Goal: Task Accomplishment & Management: Use online tool/utility

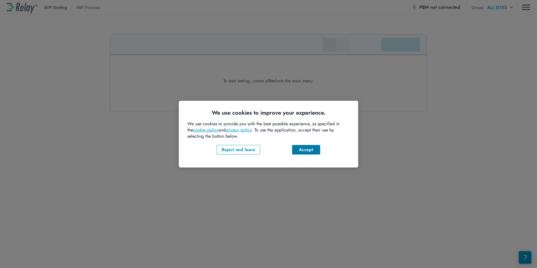
click at [311, 146] on div "Accept" at bounding box center [306, 149] width 19 height 7
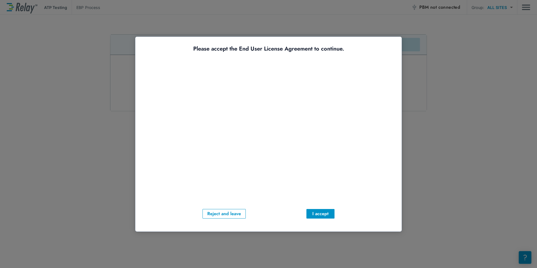
click at [294, 214] on div "Reject and leave I accept" at bounding box center [268, 214] width 249 height 10
click at [328, 214] on div "I accept" at bounding box center [320, 213] width 19 height 7
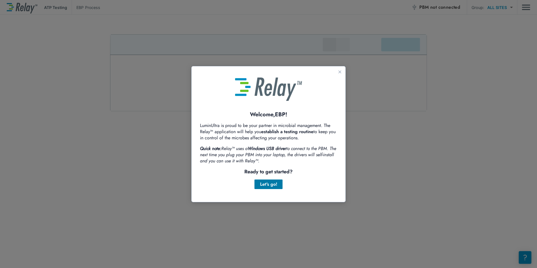
click at [275, 185] on div "Let's go!" at bounding box center [268, 184] width 19 height 7
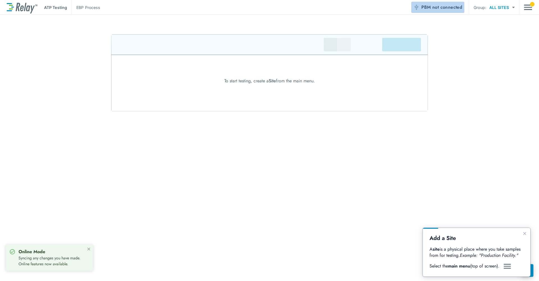
click at [261, 3] on button "PBM not connected" at bounding box center [438, 7] width 53 height 11
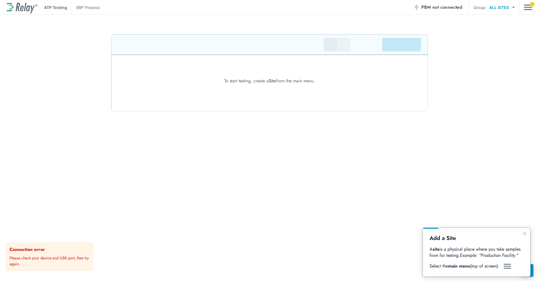
click at [261, 8] on span "not connected" at bounding box center [448, 7] width 30 height 6
click at [51, 260] on p "Please check your device and USB port, then try again." at bounding box center [50, 260] width 81 height 14
click at [261, 29] on div "ATP Testing EBP Process PBM not connected Group: ALL SITES ********* ​ To start…" at bounding box center [269, 140] width 539 height 281
click at [261, 8] on span "not connected" at bounding box center [448, 7] width 30 height 6
click at [261, 94] on div at bounding box center [269, 72] width 539 height 77
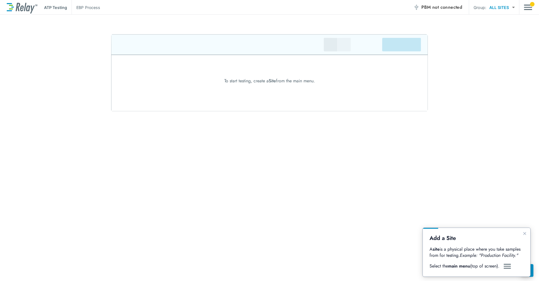
click at [261, 264] on p "Select the main menu (top of screen)." at bounding box center [466, 266] width 72 height 6
click at [261, 267] on p "Select the main menu (top of screen)." at bounding box center [466, 266] width 72 height 6
drag, startPoint x: 502, startPoint y: 267, endPoint x: 507, endPoint y: 266, distance: 5.7
click at [261, 266] on img "Guide" at bounding box center [507, 266] width 8 height 7
click at [261, 234] on icon "Close guide" at bounding box center [525, 233] width 4 height 4
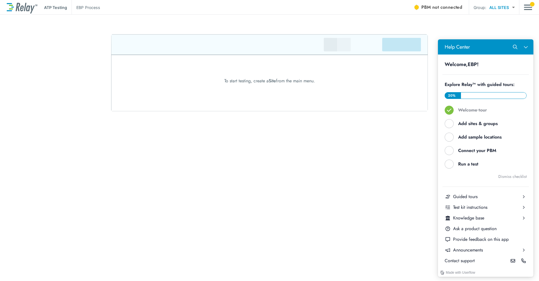
click at [261, 224] on div "ATP Testing EBP Process PBM not connected Group: ALL SITES ********* ​ To start…" at bounding box center [269, 140] width 539 height 281
click at [261, 201] on div "ATP Testing EBP Process PBM not connected Group: ALL SITES ********* ​ To start…" at bounding box center [269, 140] width 539 height 281
click at [261, 179] on div "ATP Testing EBP Process PBM not connected Group: ALL SITES ********* ​ To start…" at bounding box center [269, 140] width 539 height 281
click at [261, 44] on button "Close Help Center" at bounding box center [526, 47] width 11 height 11
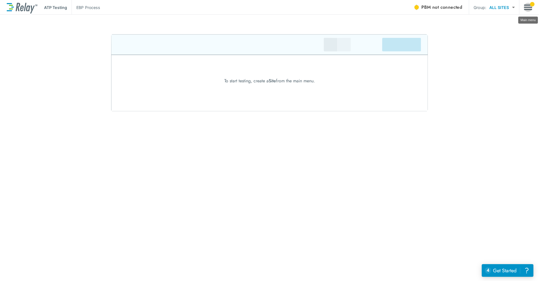
click at [261, 3] on img "Main menu" at bounding box center [528, 7] width 8 height 11
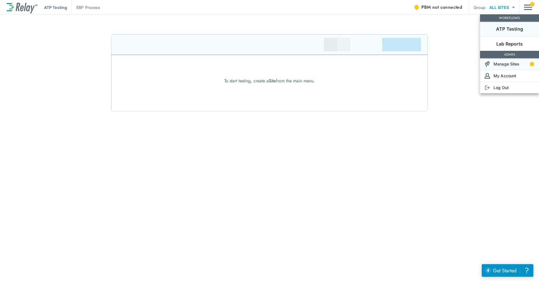
click at [261, 66] on p "Manage Sites" at bounding box center [507, 64] width 26 height 6
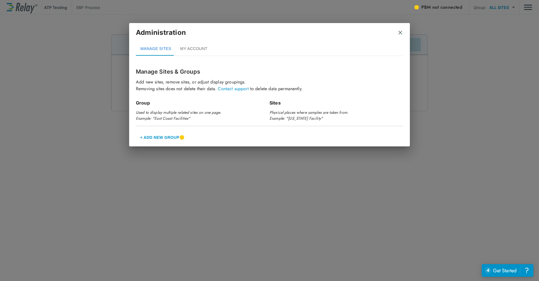
click at [261, 35] on img "close" at bounding box center [401, 33] width 6 height 6
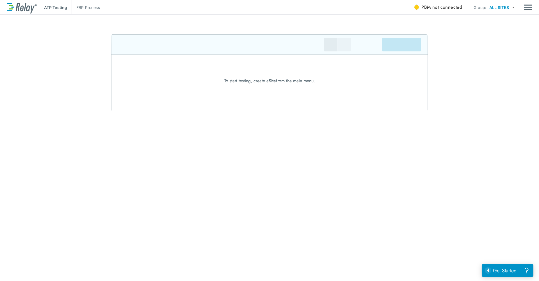
click at [261, 6] on div at bounding box center [417, 7] width 4 height 4
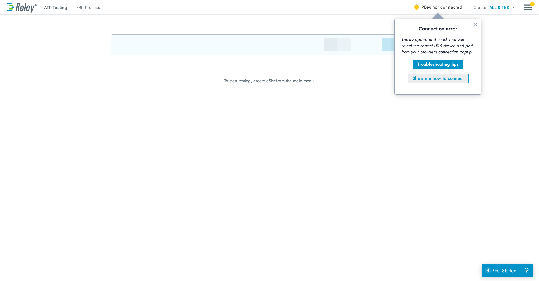
click at [261, 78] on div "Show me how to connect" at bounding box center [438, 78] width 51 height 7
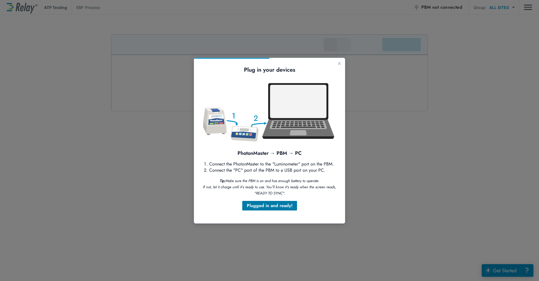
click at [261, 205] on div "Plugged in and ready!" at bounding box center [270, 205] width 46 height 7
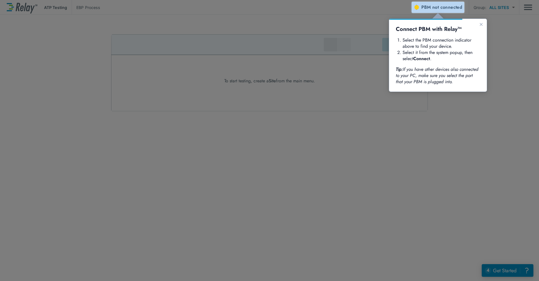
click at [261, 10] on span "PBM not connected" at bounding box center [442, 7] width 41 height 8
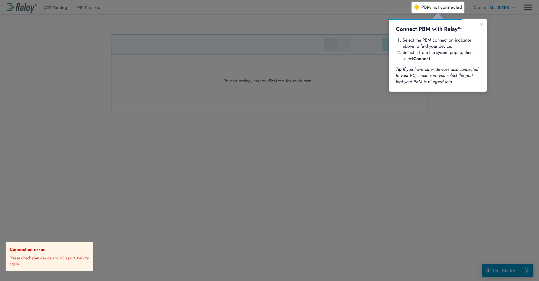
click at [46, 259] on p "Please check your device and USB port, then try again." at bounding box center [50, 260] width 81 height 14
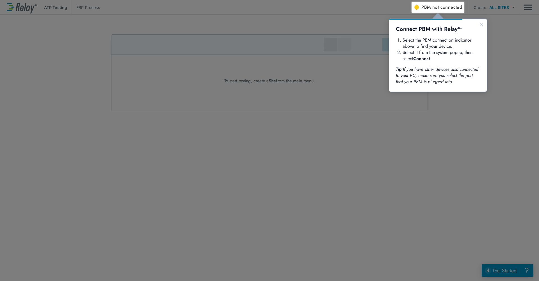
click at [179, 256] on div at bounding box center [206, 141] width 412 height 279
click at [261, 10] on span "PBM not connected" at bounding box center [442, 7] width 41 height 8
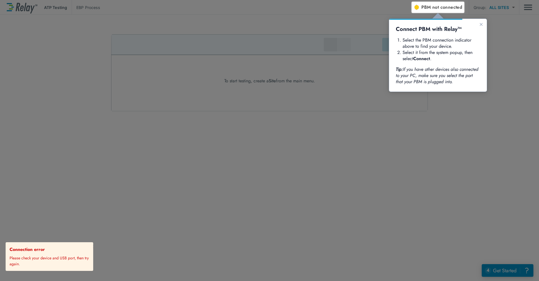
click at [261, 8] on span "not connected" at bounding box center [448, 7] width 30 height 6
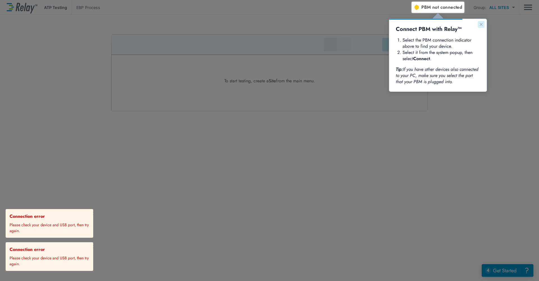
click at [261, 24] on button "Close guide" at bounding box center [481, 24] width 7 height 7
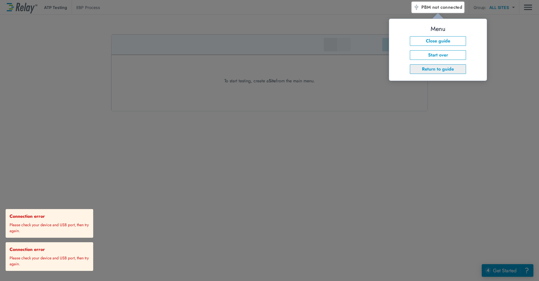
click at [261, 70] on button "Return to guide" at bounding box center [438, 69] width 56 height 10
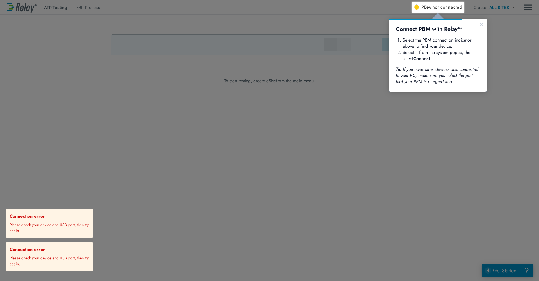
click at [261, 69] on icon "If you have other devices also connected to your PC, make sure you select the p…" at bounding box center [438, 75] width 84 height 19
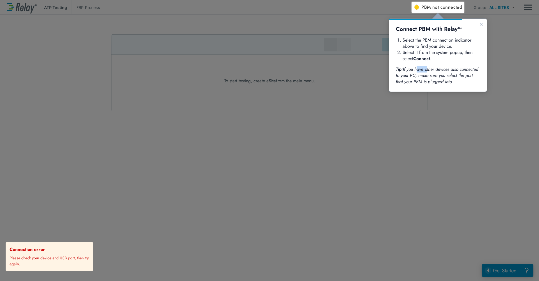
drag, startPoint x: 127, startPoint y: 212, endPoint x: 146, endPoint y: 262, distance: 53.9
click at [129, 217] on div at bounding box center [206, 141] width 412 height 279
click at [261, 112] on div at bounding box center [206, 141] width 412 height 279
click at [261, 5] on span "not connected" at bounding box center [448, 7] width 30 height 6
click at [261, 146] on div at bounding box center [206, 141] width 412 height 279
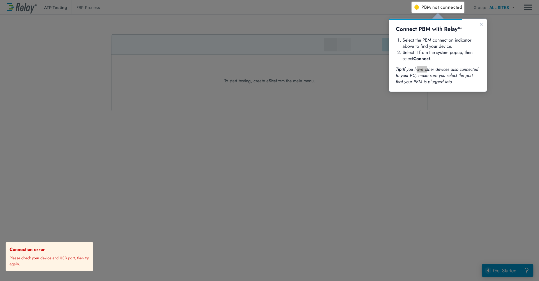
click at [261, 16] on div at bounding box center [476, 147] width 128 height 268
click at [261, 7] on span "PBM not connected" at bounding box center [442, 7] width 41 height 8
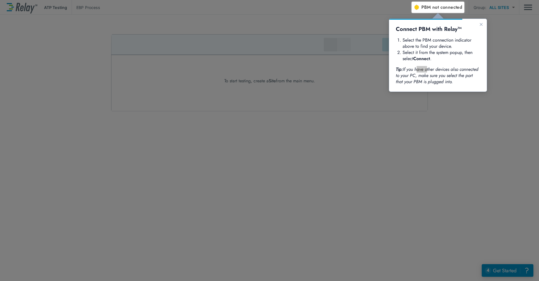
click at [261, 4] on span "not connected" at bounding box center [448, 7] width 30 height 6
click at [261, 138] on div at bounding box center [476, 147] width 128 height 268
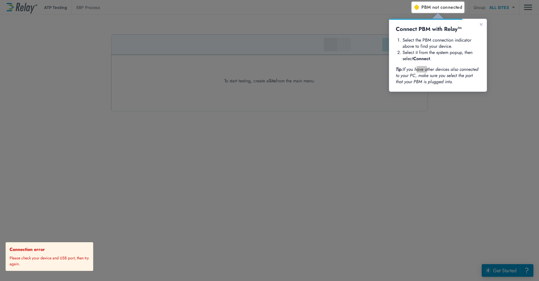
click at [261, 8] on span "PBM not connected" at bounding box center [442, 7] width 41 height 8
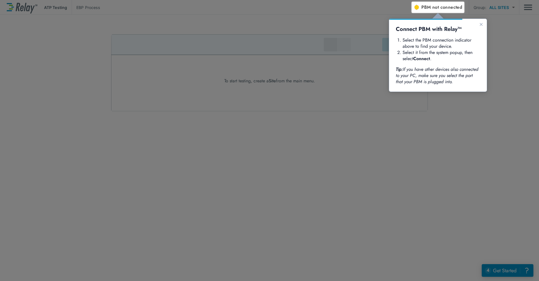
click at [433, 6] on span "not connected" at bounding box center [448, 7] width 30 height 6
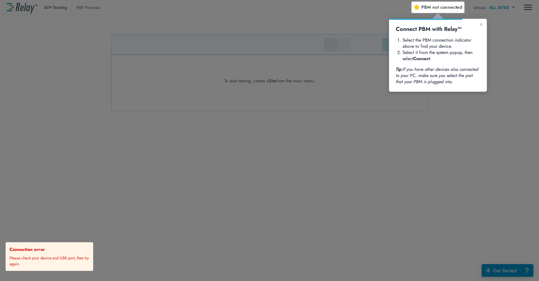
click at [46, 259] on p "Please check your device and USB port, then try again." at bounding box center [50, 260] width 81 height 14
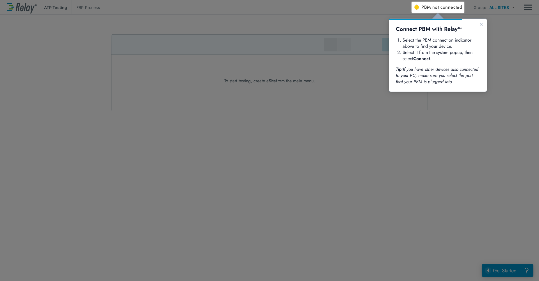
click at [445, 34] on div "Connect PBM with Relay™ Select the PBM connection indicator above to find your …" at bounding box center [438, 55] width 84 height 59
drag, startPoint x: 441, startPoint y: 51, endPoint x: 444, endPoint y: 72, distance: 20.9
click at [441, 52] on li "Select it from the system popup, then select Connect ." at bounding box center [442, 55] width 78 height 12
click at [437, 78] on icon "If you have other devices also connected to your PC, make sure you select the p…" at bounding box center [438, 75] width 84 height 19
click at [426, 78] on icon "If you have other devices also connected to your PC, make sure you select the p…" at bounding box center [438, 75] width 84 height 19
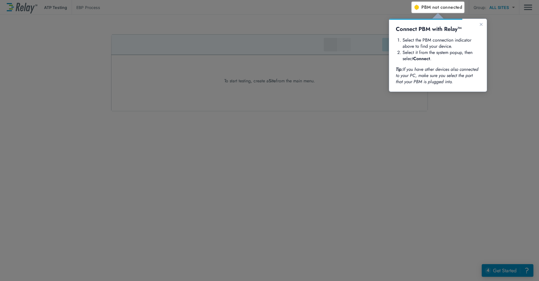
drag, startPoint x: 434, startPoint y: 80, endPoint x: 440, endPoint y: 80, distance: 6.2
click at [440, 80] on icon "If you have other devices also connected to your PC, make sure you select the p…" at bounding box center [438, 75] width 84 height 19
drag, startPoint x: 440, startPoint y: 80, endPoint x: 449, endPoint y: 77, distance: 9.4
click at [449, 77] on icon "If you have other devices also connected to your PC, make sure you select the p…" at bounding box center [438, 75] width 84 height 19
drag, startPoint x: 408, startPoint y: 69, endPoint x: 437, endPoint y: 75, distance: 28.8
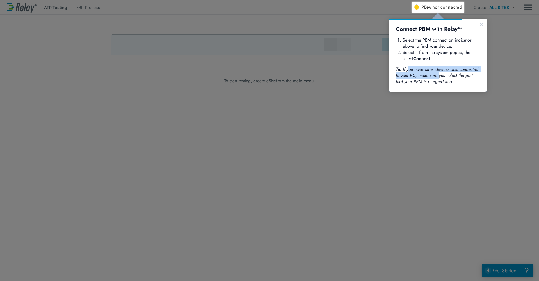
click at [437, 75] on icon "If you have other devices also connected to your PC, make sure you select the p…" at bounding box center [438, 75] width 84 height 19
drag, startPoint x: 437, startPoint y: 75, endPoint x: 429, endPoint y: 81, distance: 9.0
click at [429, 80] on icon "If you have other devices also connected to your PC, make sure you select the p…" at bounding box center [438, 75] width 84 height 19
click at [436, 9] on span "not connected" at bounding box center [448, 7] width 30 height 6
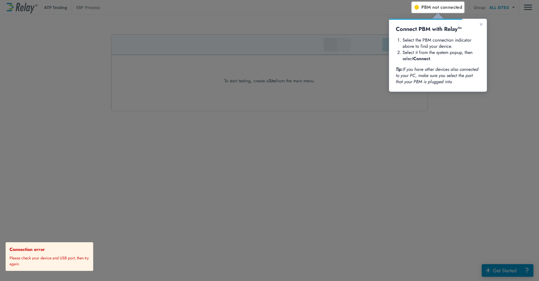
click at [487, 17] on div at bounding box center [476, 147] width 128 height 268
click at [528, 8] on div at bounding box center [502, 6] width 75 height 13
click at [491, 50] on div at bounding box center [476, 147] width 128 height 268
click at [480, 25] on icon "Close guide" at bounding box center [481, 24] width 3 height 3
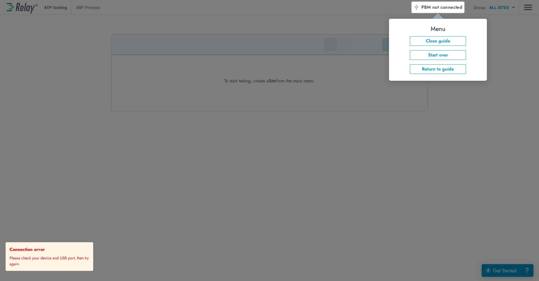
click at [532, 6] on div at bounding box center [502, 6] width 75 height 13
click at [440, 69] on button "Return to guide" at bounding box center [438, 69] width 56 height 10
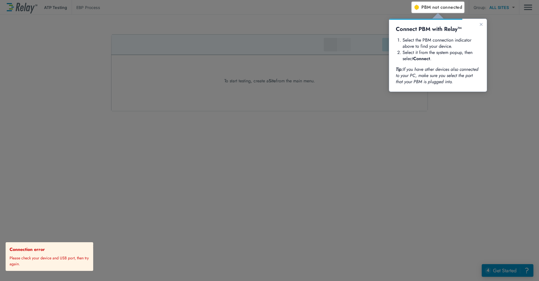
click at [424, 64] on div "Connect PBM with Relay™ Select the PBM connection indicator above to find your …" at bounding box center [438, 55] width 84 height 59
click at [480, 23] on icon "Close guide" at bounding box center [481, 24] width 4 height 4
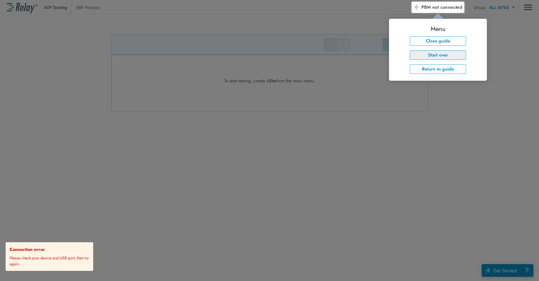
click at [447, 56] on button "Start over" at bounding box center [438, 55] width 56 height 10
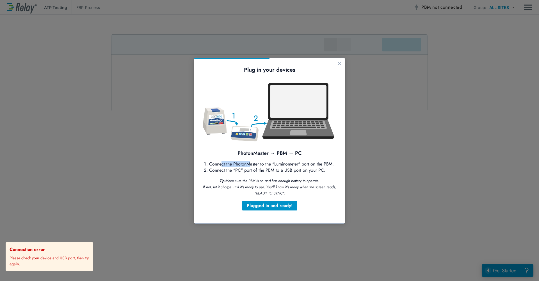
drag, startPoint x: 222, startPoint y: 163, endPoint x: 250, endPoint y: 162, distance: 28.1
click at [250, 162] on li "Connect the PhotonMaster to the "Luminometer" port on the PBM." at bounding box center [273, 164] width 128 height 6
drag, startPoint x: 250, startPoint y: 162, endPoint x: 258, endPoint y: 162, distance: 7.3
click at [258, 162] on li "Connect the PhotonMaster to the "Luminometer" port on the PBM." at bounding box center [273, 164] width 128 height 6
drag, startPoint x: 258, startPoint y: 162, endPoint x: 288, endPoint y: 163, distance: 30.3
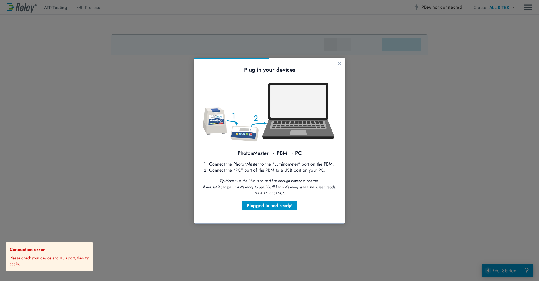
click at [288, 163] on li "Connect the PhotonMaster to the "Luminometer" port on the PBM." at bounding box center [273, 164] width 128 height 6
drag, startPoint x: 288, startPoint y: 163, endPoint x: 244, endPoint y: 172, distance: 44.4
click at [244, 172] on li "Connect the "PC" port of the PBM to a USB port on your PC." at bounding box center [273, 170] width 128 height 6
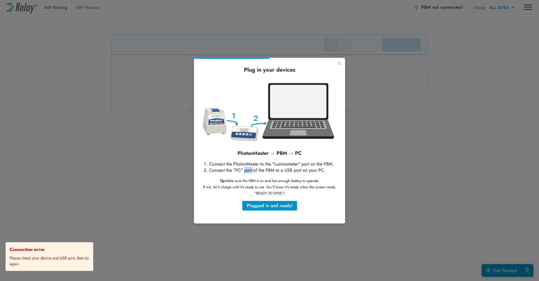
click at [244, 172] on li "Connect the "PC" port of the PBM to a USB port on your PC." at bounding box center [273, 170] width 128 height 6
drag, startPoint x: 244, startPoint y: 172, endPoint x: 234, endPoint y: 172, distance: 10.7
click at [234, 172] on li "Connect the "PC" port of the PBM to a USB port on your PC." at bounding box center [273, 170] width 128 height 6
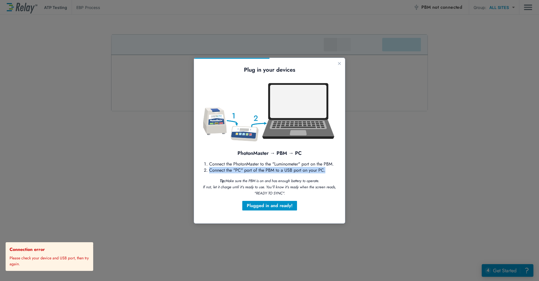
click at [234, 172] on li "Connect the "PC" port of the PBM to a USB port on your PC." at bounding box center [273, 170] width 128 height 6
drag, startPoint x: 234, startPoint y: 172, endPoint x: 253, endPoint y: 179, distance: 20.9
click at [253, 179] on icon "Make sure the PBM is on and has enough battery to operate. If not, let it charg…" at bounding box center [270, 187] width 134 height 18
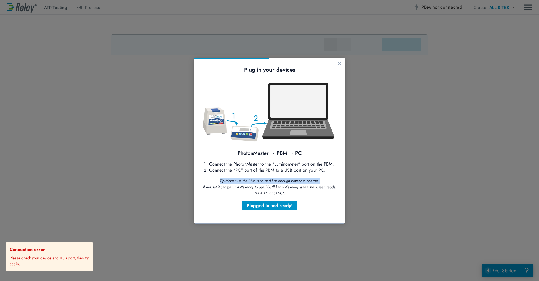
click at [253, 179] on icon "Make sure the PBM is on and has enough battery to operate. If not, let it charg…" at bounding box center [270, 187] width 134 height 18
drag, startPoint x: 253, startPoint y: 179, endPoint x: 265, endPoint y: 184, distance: 12.6
click at [264, 180] on icon "Make sure the PBM is on and has enough battery to operate. If not, let it charg…" at bounding box center [270, 187] width 134 height 18
click at [265, 185] on icon "Make sure the PBM is on and has enough battery to operate. If not, let it charg…" at bounding box center [270, 187] width 134 height 18
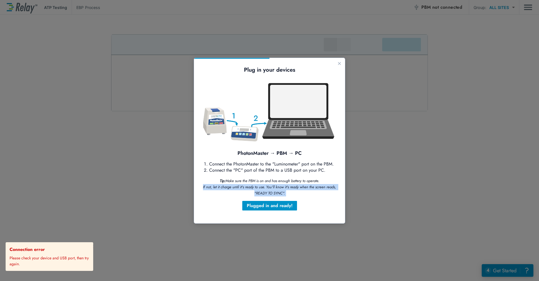
click at [265, 185] on icon "Make sure the PBM is on and has enough battery to operate. If not, let it charg…" at bounding box center [270, 187] width 134 height 18
drag, startPoint x: 265, startPoint y: 185, endPoint x: 267, endPoint y: 190, distance: 5.3
click at [267, 190] on icon "Make sure the PBM is on and has enough battery to operate. If not, let it charg…" at bounding box center [270, 187] width 134 height 18
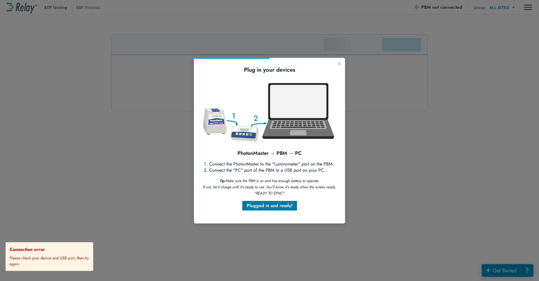
click at [270, 205] on div "Plugged in and ready!" at bounding box center [270, 205] width 46 height 7
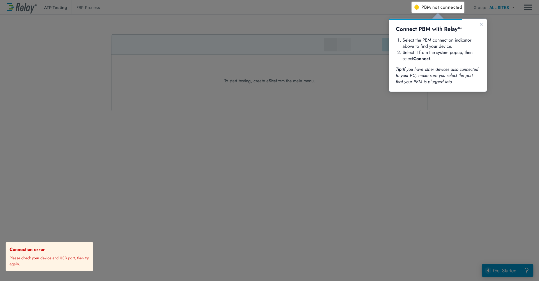
click at [431, 90] on div "Connect PBM with Relay™ Select the PBM connection indicator above to find your …" at bounding box center [438, 55] width 98 height 73
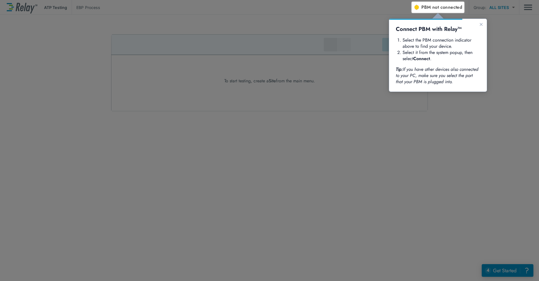
click at [428, 7] on span "PBM not connected" at bounding box center [442, 7] width 41 height 8
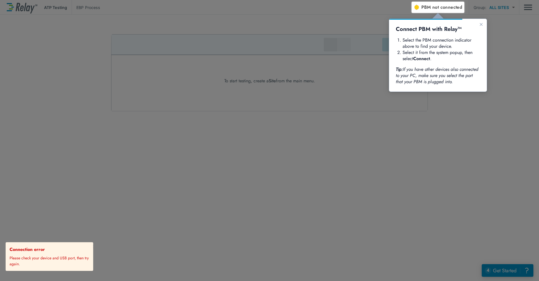
click at [44, 258] on p "Please check your device and USB port, then try again." at bounding box center [50, 260] width 81 height 14
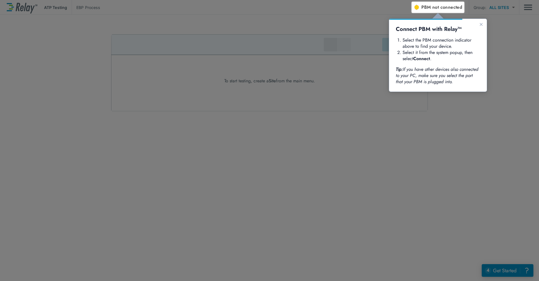
click at [167, 258] on div at bounding box center [206, 141] width 412 height 279
click at [441, 7] on span "not connected" at bounding box center [448, 7] width 30 height 6
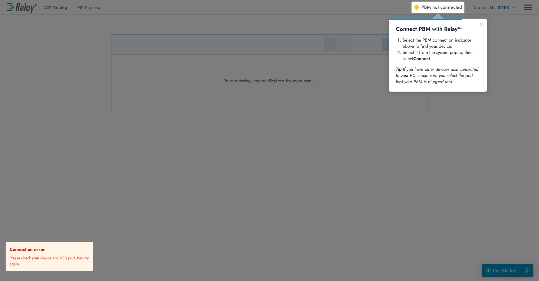
click at [38, 259] on p "Please check your device and USB port, then try again." at bounding box center [50, 260] width 81 height 14
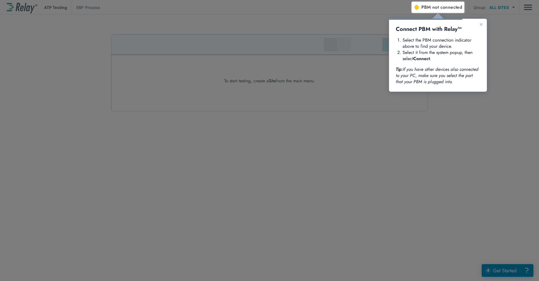
click at [403, 114] on div at bounding box center [206, 141] width 412 height 279
click at [430, 9] on span "PBM not connected" at bounding box center [442, 7] width 41 height 8
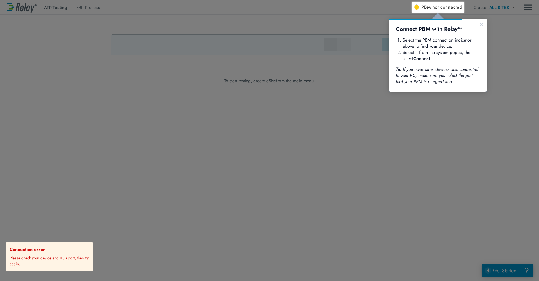
click at [357, 163] on div at bounding box center [206, 141] width 412 height 279
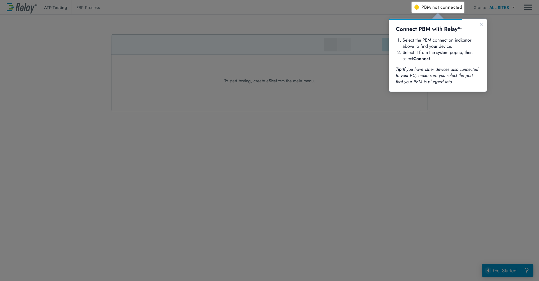
click at [339, 85] on div at bounding box center [206, 141] width 412 height 279
click at [439, 7] on span "not connected" at bounding box center [448, 7] width 30 height 6
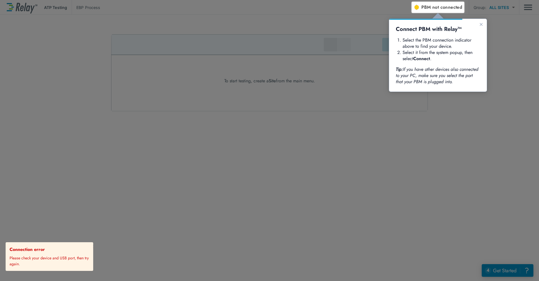
click at [385, 109] on div at bounding box center [206, 141] width 412 height 279
click at [417, 107] on div at bounding box center [476, 147] width 128 height 268
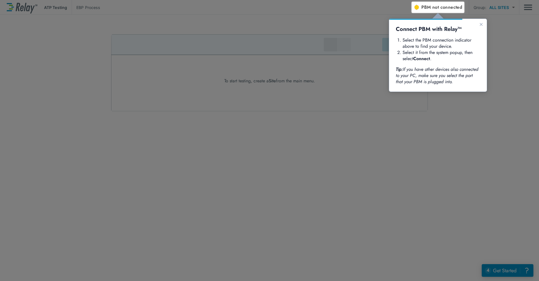
click at [356, 229] on div at bounding box center [206, 141] width 412 height 279
click at [432, 7] on span "PBM not connected" at bounding box center [442, 7] width 41 height 8
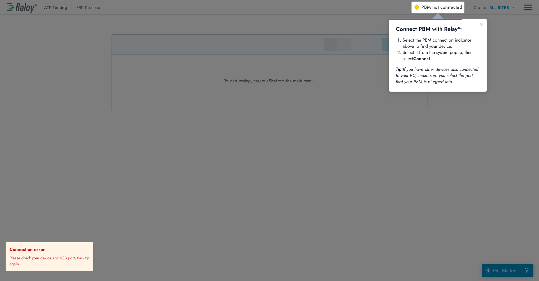
click at [450, 106] on div at bounding box center [476, 147] width 128 height 268
click at [91, 253] on div "Connection error Please check your device and USB port, then try again." at bounding box center [50, 256] width 85 height 24
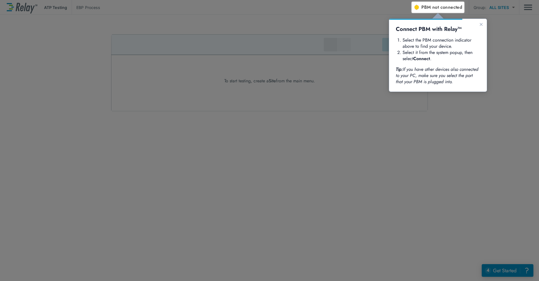
click at [437, 6] on span "not connected" at bounding box center [448, 7] width 30 height 6
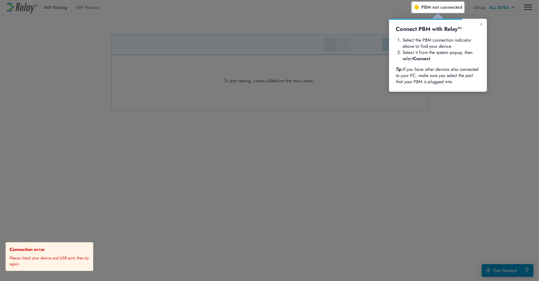
click at [517, 28] on div at bounding box center [476, 147] width 128 height 268
click at [483, 26] on icon "Close guide" at bounding box center [481, 24] width 4 height 4
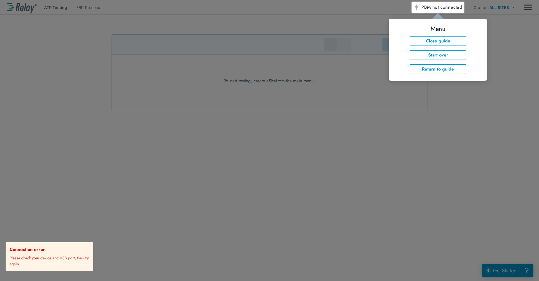
click at [479, 44] on div "Menu Close guide Start over Return to guide" at bounding box center [438, 50] width 84 height 48
click at [442, 71] on button "Return to guide" at bounding box center [438, 69] width 56 height 10
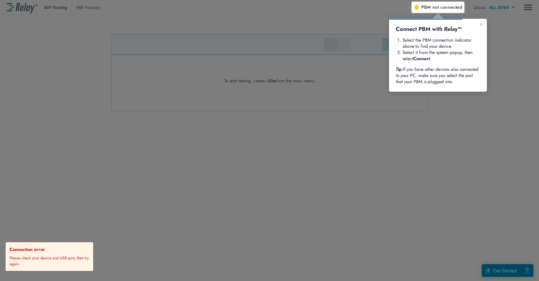
click at [482, 24] on icon "Close guide" at bounding box center [481, 24] width 3 height 3
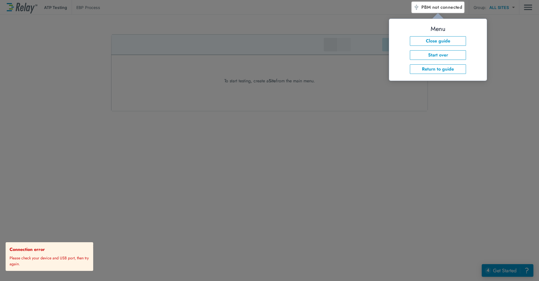
click at [448, 10] on span "not connected" at bounding box center [448, 7] width 30 height 6
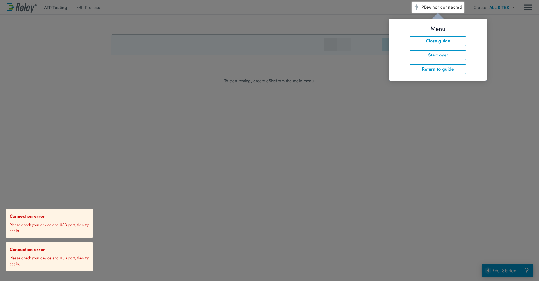
click at [508, 28] on div at bounding box center [476, 147] width 128 height 268
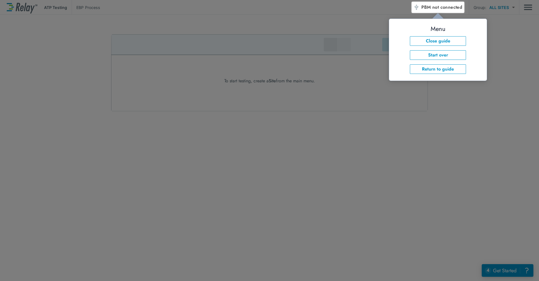
drag, startPoint x: 418, startPoint y: 181, endPoint x: 419, endPoint y: 150, distance: 30.4
click at [419, 181] on div at bounding box center [476, 147] width 128 height 268
click at [442, 103] on div at bounding box center [476, 147] width 128 height 268
click at [441, 97] on div at bounding box center [476, 147] width 128 height 268
drag, startPoint x: 442, startPoint y: 57, endPoint x: 833, endPoint y: 75, distance: 390.9
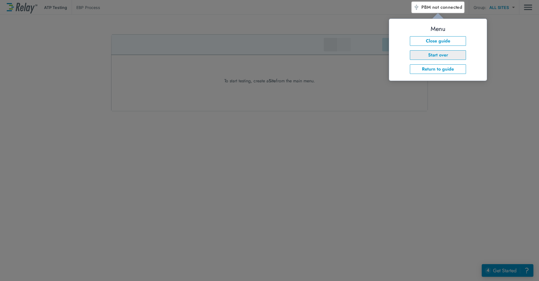
click at [442, 57] on button "Start over" at bounding box center [438, 55] width 56 height 10
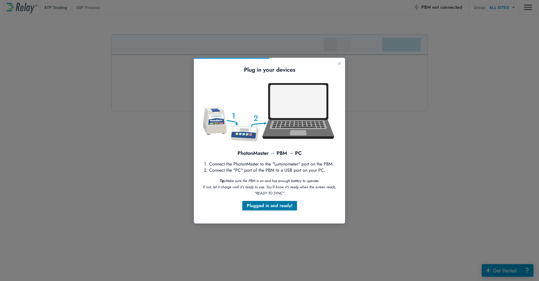
click at [265, 206] on div "Plugged in and ready!" at bounding box center [270, 205] width 46 height 7
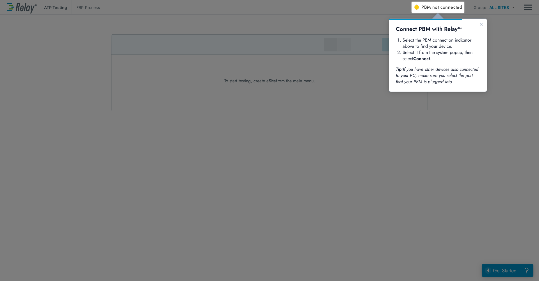
click at [427, 4] on span "PBM not connected" at bounding box center [442, 7] width 41 height 8
drag, startPoint x: 268, startPoint y: 193, endPoint x: 249, endPoint y: 200, distance: 20.2
click at [266, 195] on div at bounding box center [206, 141] width 412 height 279
click at [425, 87] on div "Connect PBM with Relay™ Select the PBM connection indicator above to find your …" at bounding box center [438, 55] width 98 height 73
click at [445, 7] on span "not connected" at bounding box center [448, 7] width 30 height 6
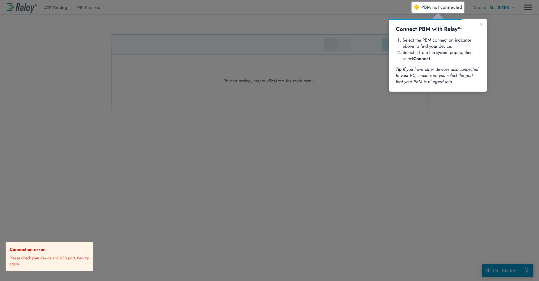
click at [211, 227] on div at bounding box center [206, 141] width 412 height 279
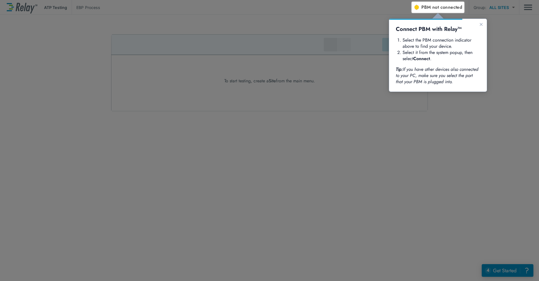
click at [310, 68] on div at bounding box center [206, 141] width 412 height 279
click at [419, 8] on img "button" at bounding box center [417, 7] width 6 height 6
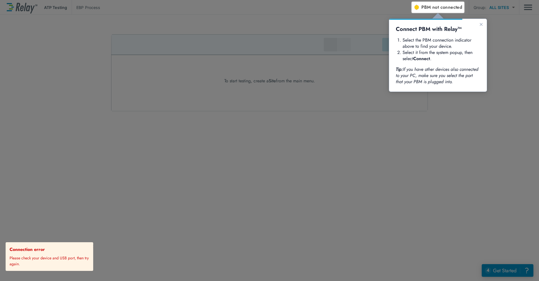
click at [43, 256] on p "Please check your device and USB port, then try again." at bounding box center [50, 260] width 81 height 14
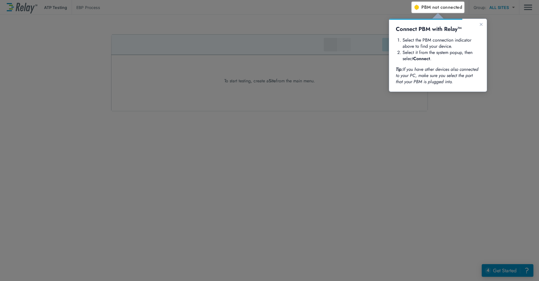
drag, startPoint x: 193, startPoint y: 210, endPoint x: 260, endPoint y: 166, distance: 80.0
click at [194, 210] on div at bounding box center [206, 141] width 412 height 279
